Goal: Find specific page/section: Find specific page/section

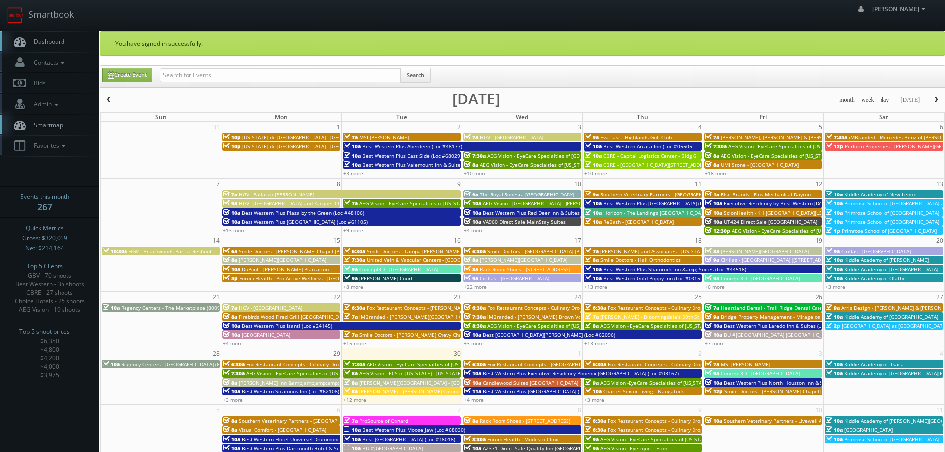
click at [405, 392] on span "[PERSON_NAME] - [PERSON_NAME] Columbus Circle" at bounding box center [420, 391] width 123 height 7
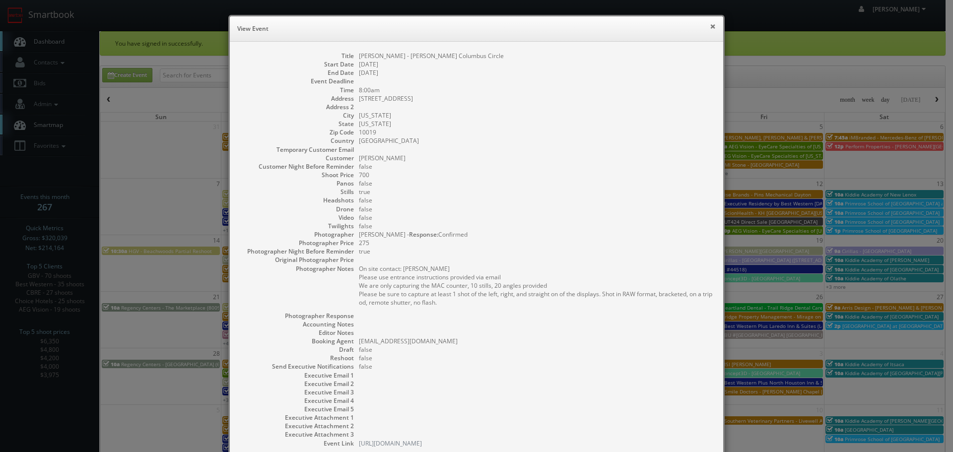
click at [710, 27] on button "×" at bounding box center [713, 26] width 6 height 7
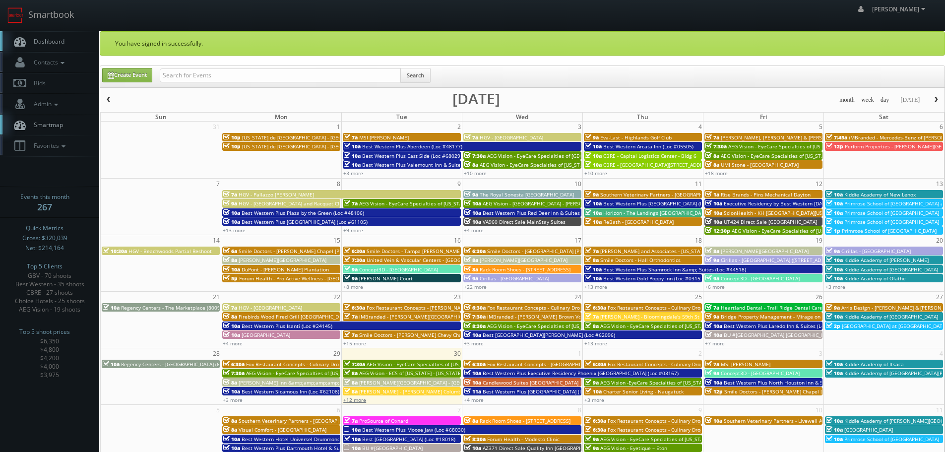
click at [362, 401] on link "+12 more" at bounding box center [354, 399] width 23 height 7
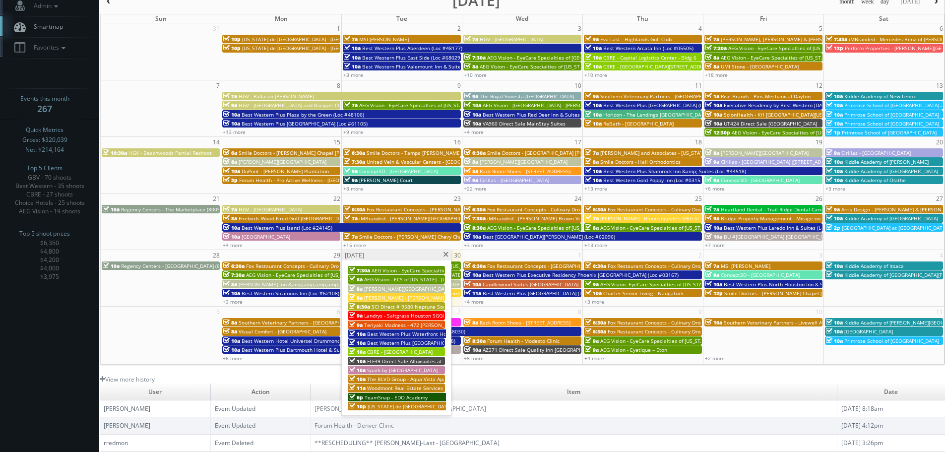
scroll to position [99, 0]
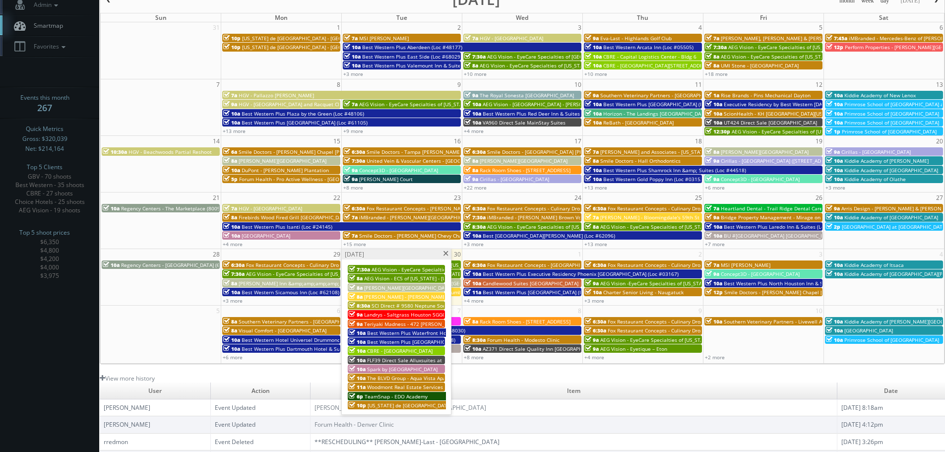
click at [446, 255] on span at bounding box center [446, 253] width 6 height 5
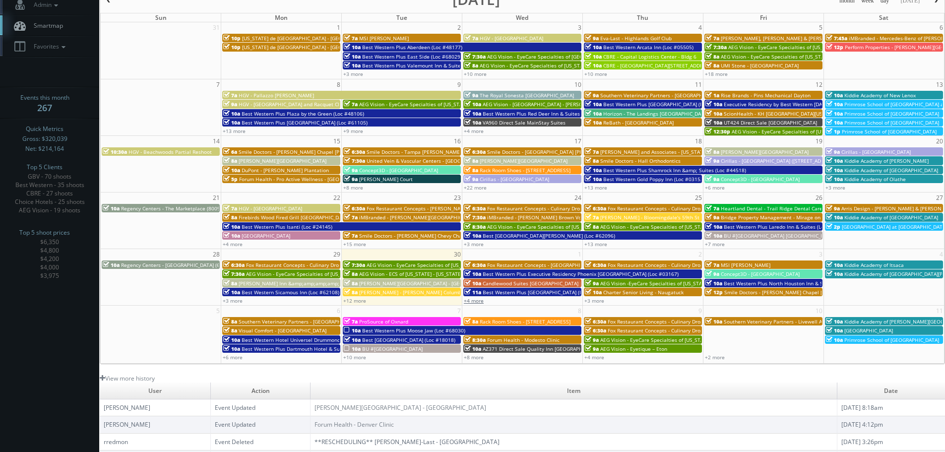
click at [481, 299] on link "+4 more" at bounding box center [474, 300] width 20 height 7
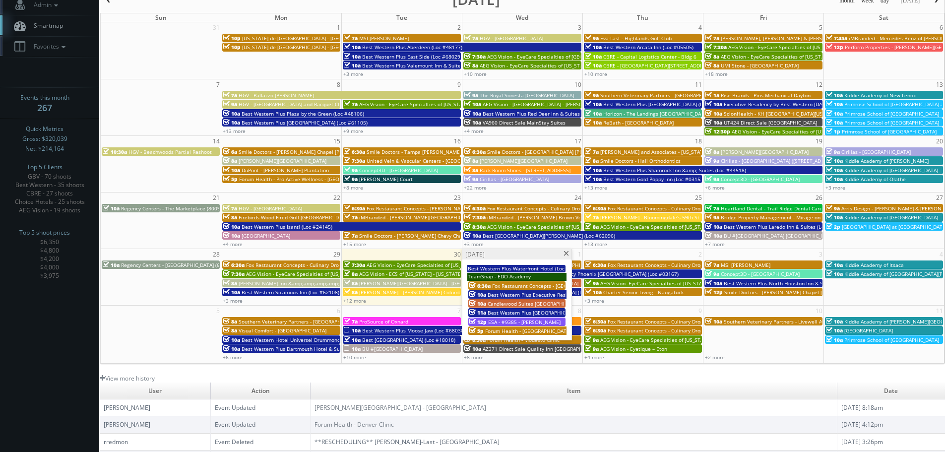
click at [568, 254] on span at bounding box center [566, 253] width 6 height 5
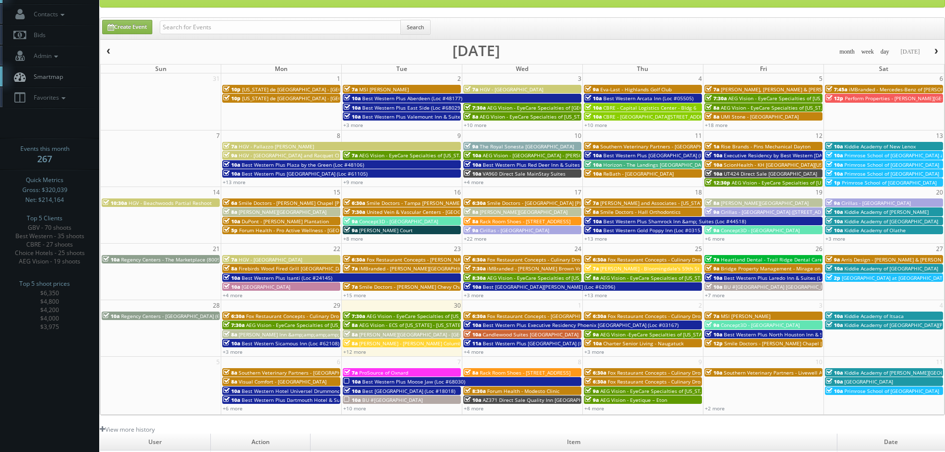
scroll to position [0, 0]
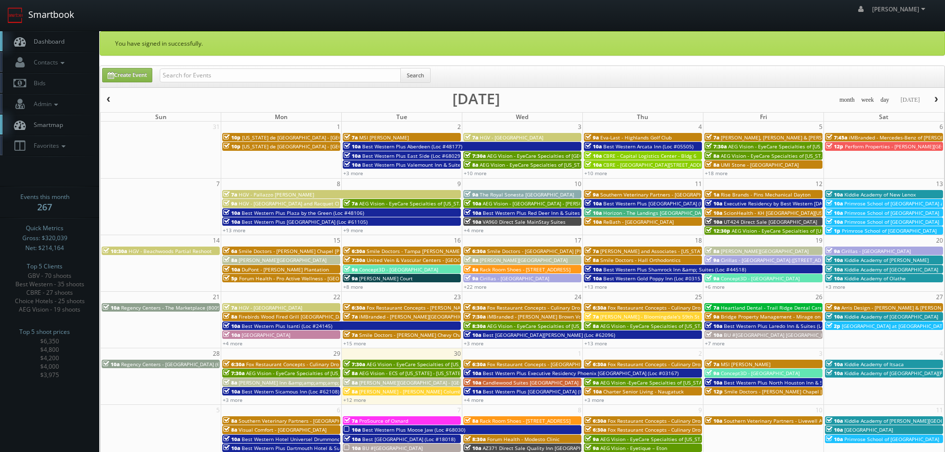
click at [60, 9] on link "Smartbook" at bounding box center [40, 15] width 81 height 31
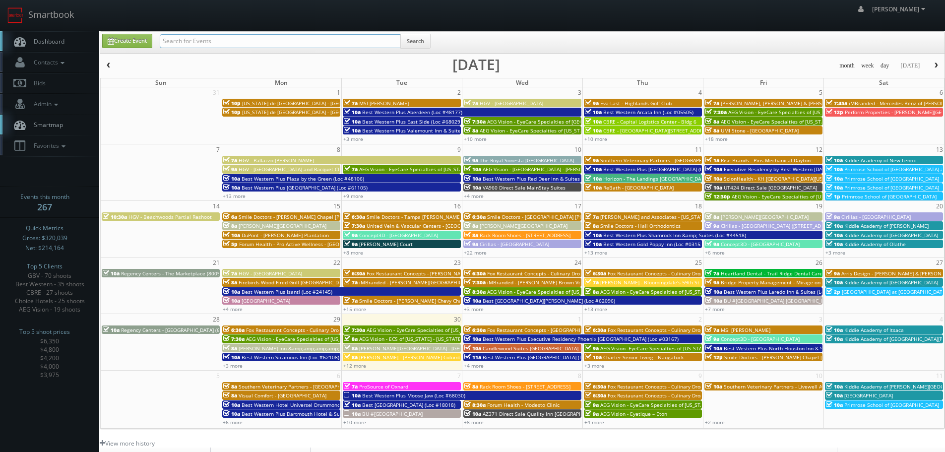
click at [370, 41] on input "text" at bounding box center [280, 41] width 241 height 14
type input "[PERSON_NAME]"
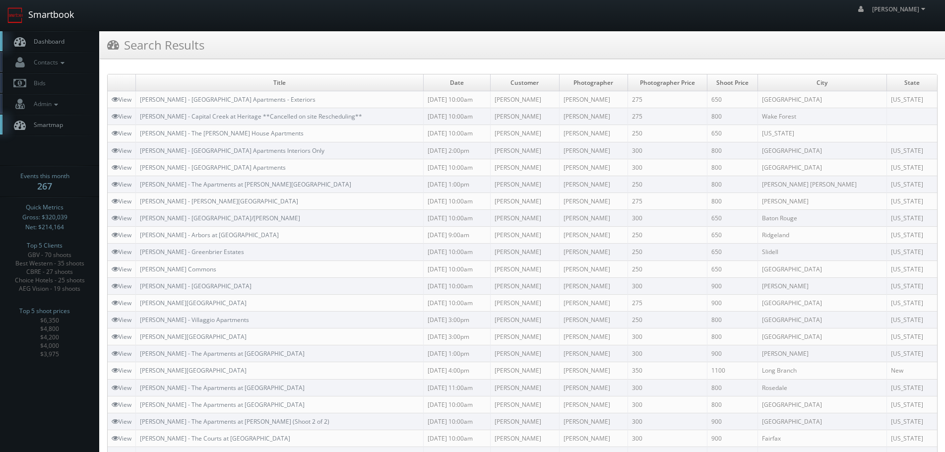
click at [31, 11] on link "Smartbook" at bounding box center [40, 15] width 81 height 31
